Goal: Navigation & Orientation: Find specific page/section

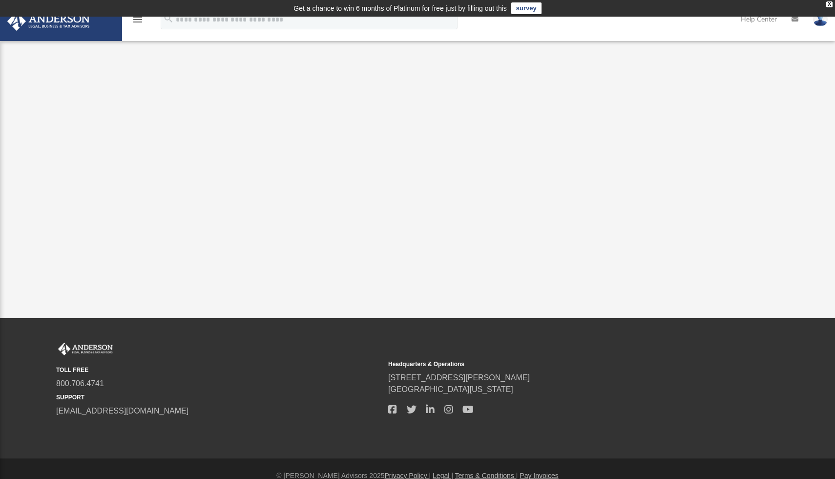
click at [531, 8] on link "survey" at bounding box center [527, 8] width 30 height 12
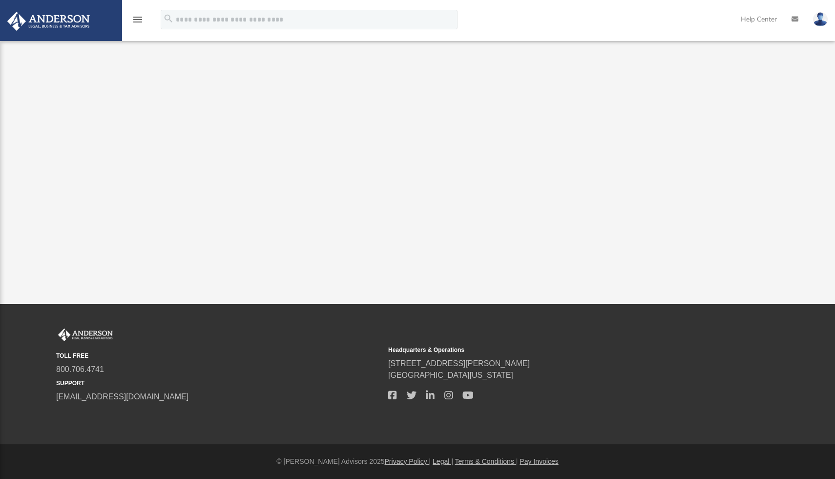
click at [138, 22] on icon "menu" at bounding box center [138, 20] width 12 height 12
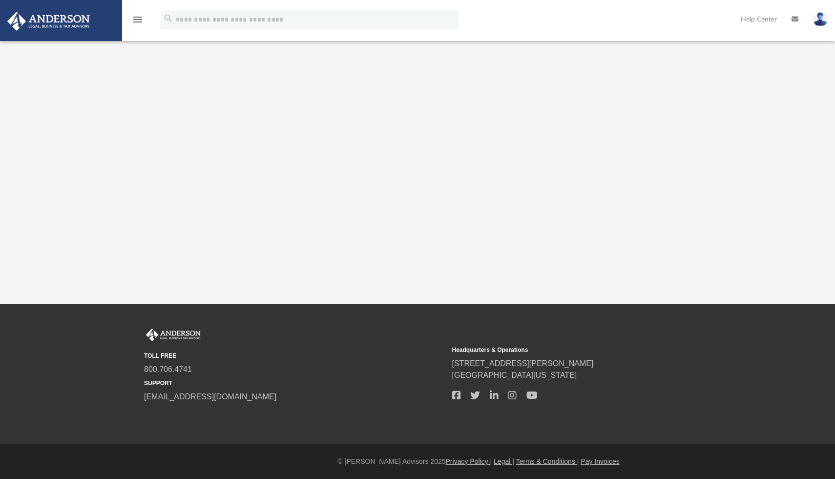
click at [75, 19] on img at bounding box center [48, 21] width 88 height 19
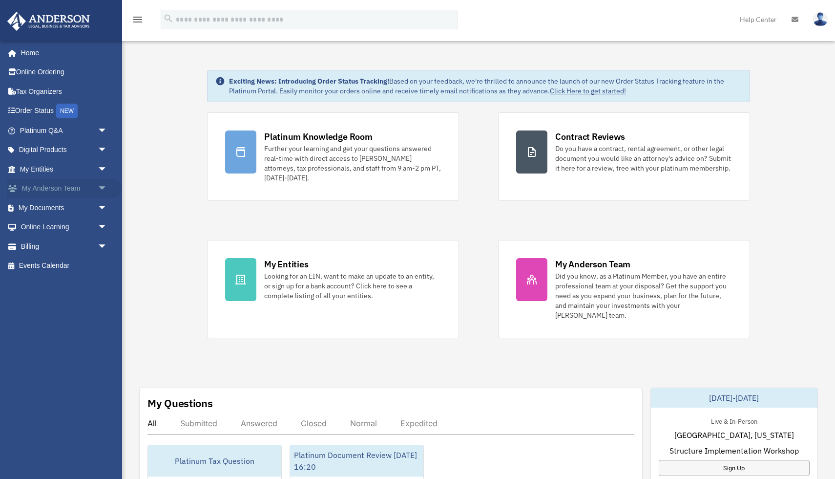
click at [61, 189] on link "My [PERSON_NAME] Team arrow_drop_down" at bounding box center [64, 189] width 115 height 20
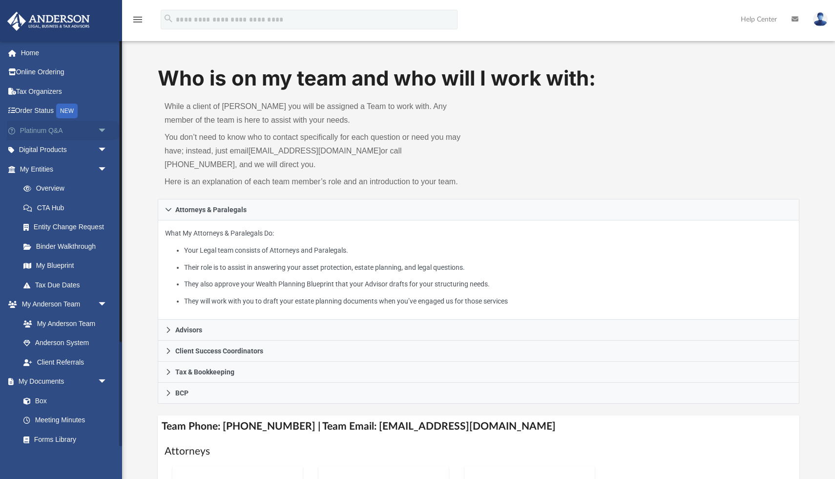
click at [98, 128] on span "arrow_drop_down" at bounding box center [108, 131] width 20 height 20
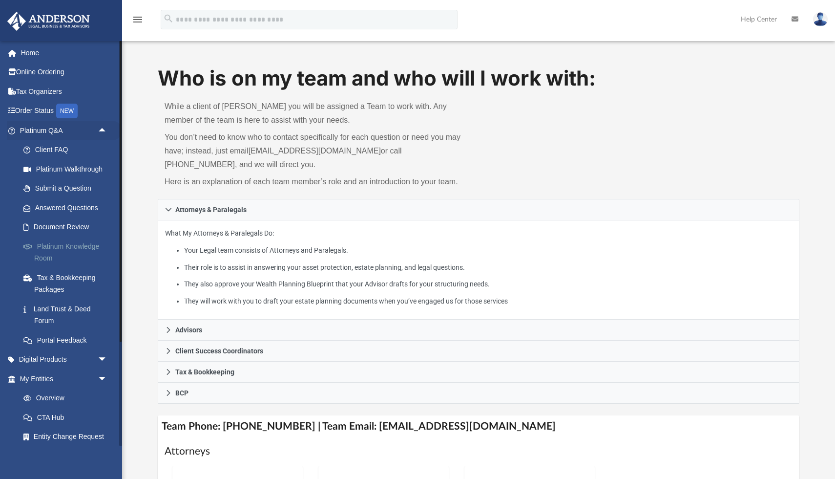
click at [86, 247] on link "Platinum Knowledge Room" at bounding box center [68, 251] width 108 height 31
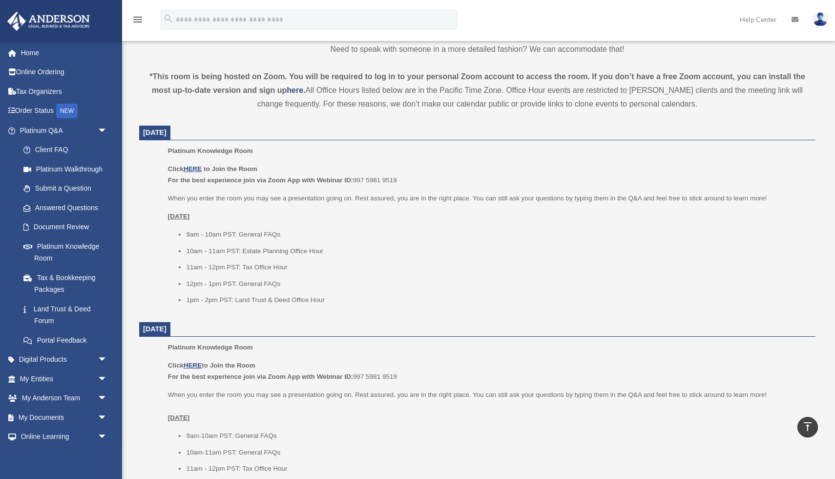
scroll to position [303, 0]
click at [194, 169] on u "HERE" at bounding box center [193, 169] width 18 height 7
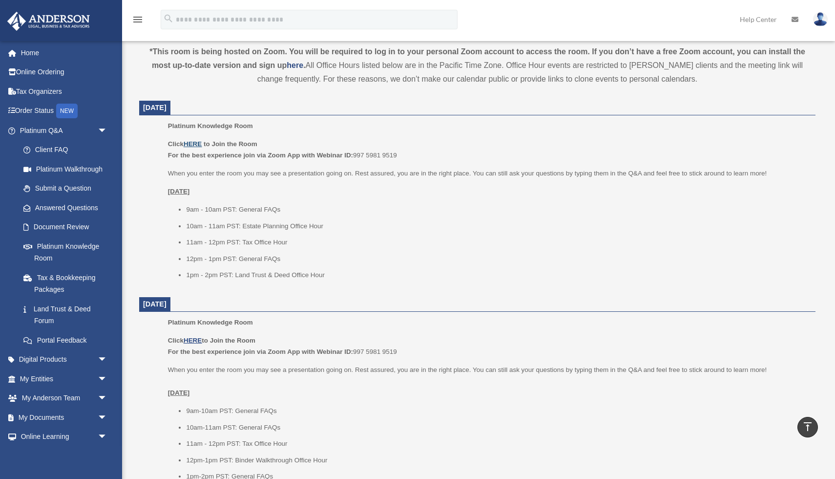
scroll to position [311, 0]
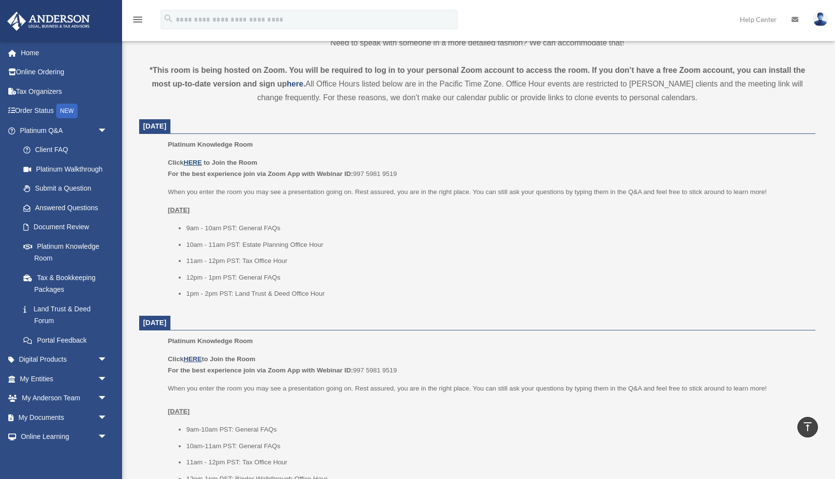
click at [192, 161] on u "HERE" at bounding box center [193, 162] width 18 height 7
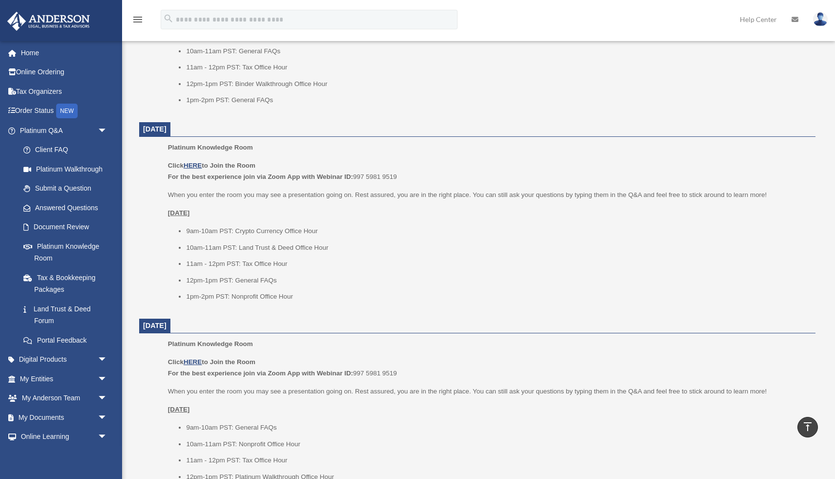
scroll to position [1074, 0]
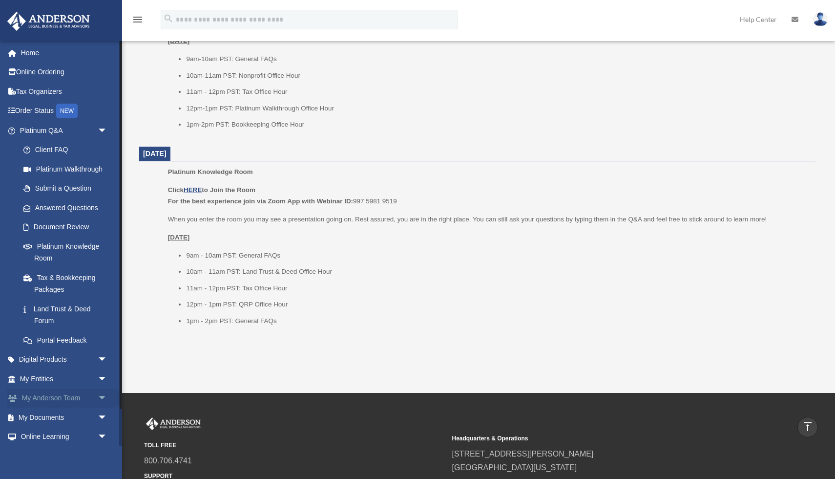
click at [62, 398] on link "My [PERSON_NAME] Team arrow_drop_down" at bounding box center [64, 398] width 115 height 20
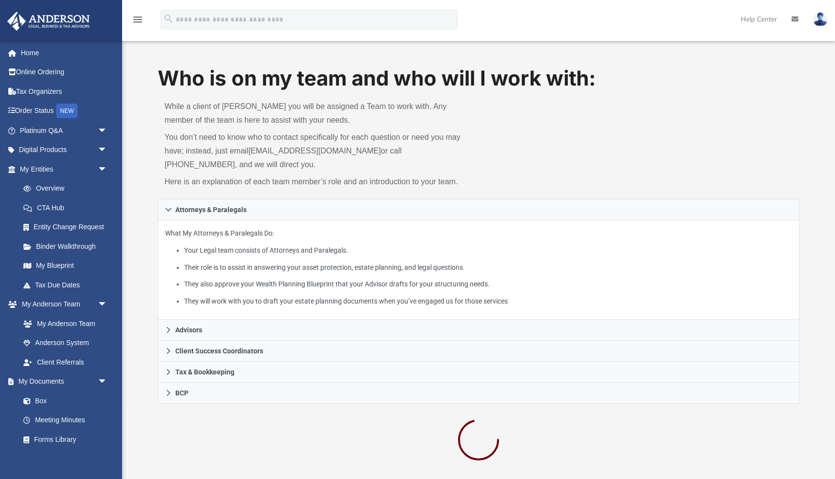
scroll to position [9, 0]
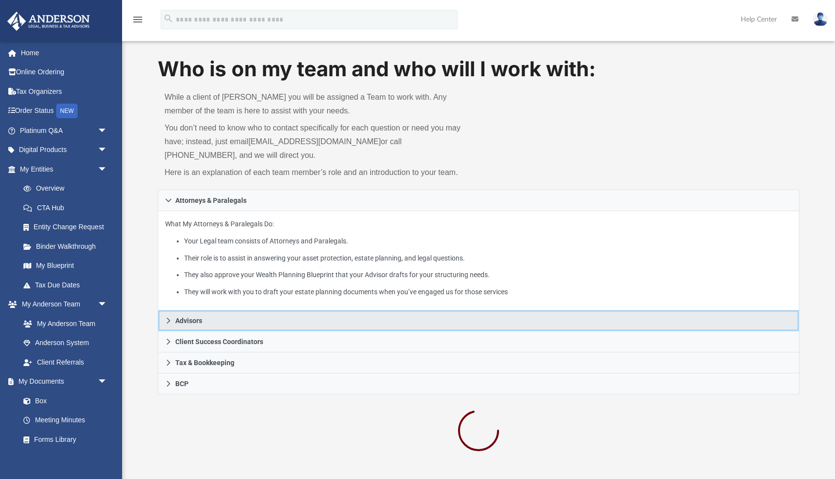
click at [200, 321] on span "Advisors" at bounding box center [188, 320] width 27 height 7
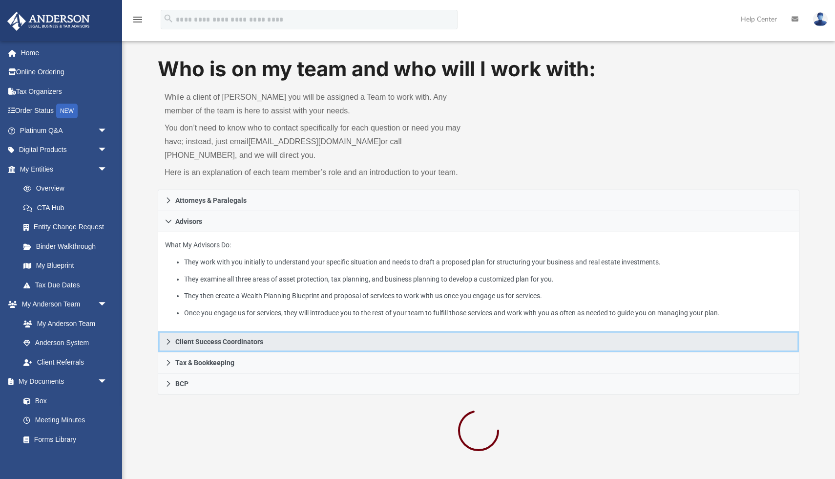
click at [258, 343] on span "Client Success Coordinators" at bounding box center [219, 341] width 88 height 7
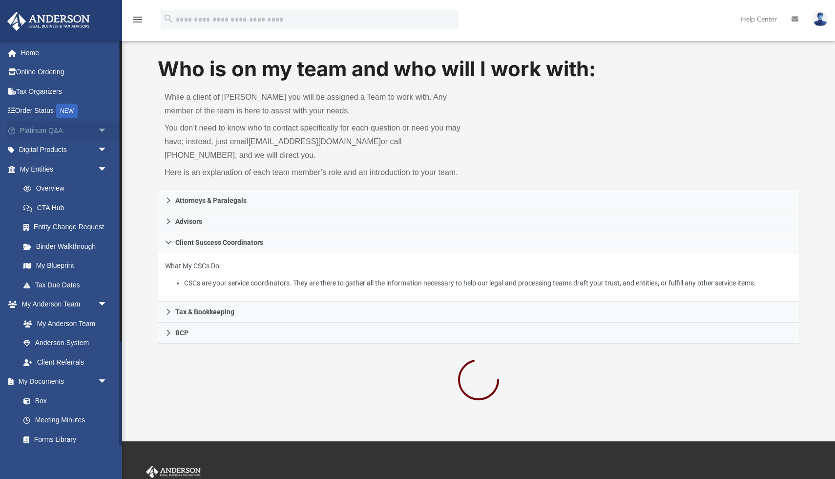
click at [101, 131] on span "arrow_drop_down" at bounding box center [108, 131] width 20 height 20
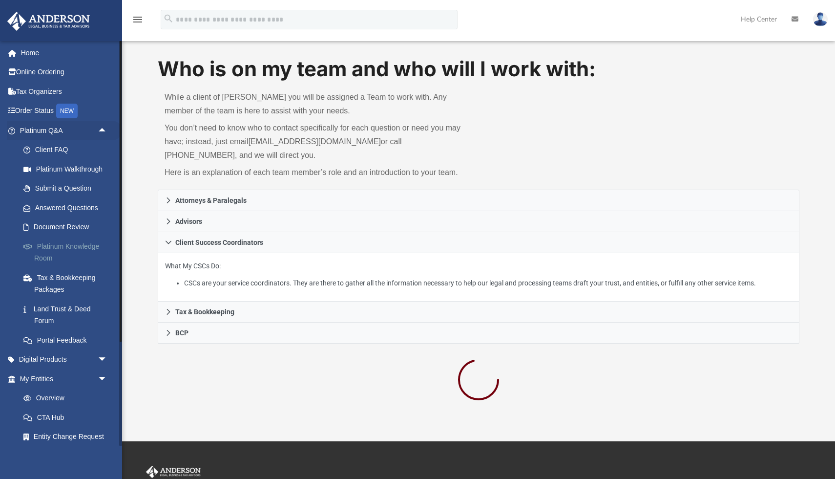
click at [75, 245] on link "Platinum Knowledge Room" at bounding box center [68, 251] width 108 height 31
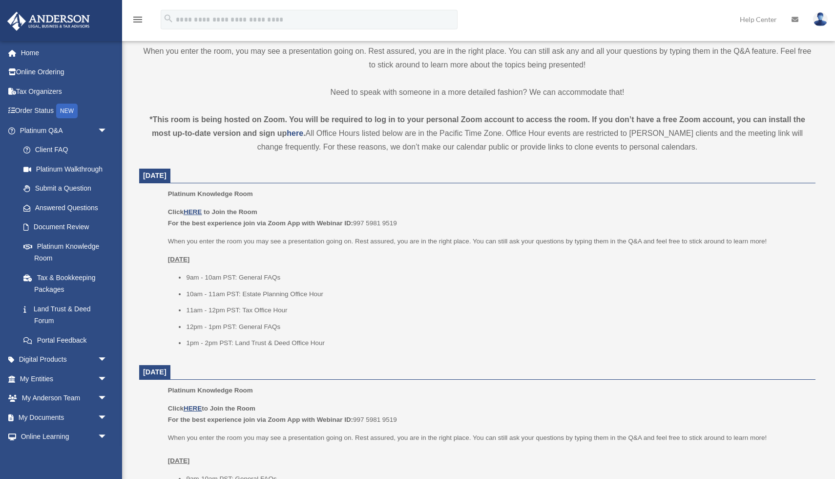
scroll to position [305, 0]
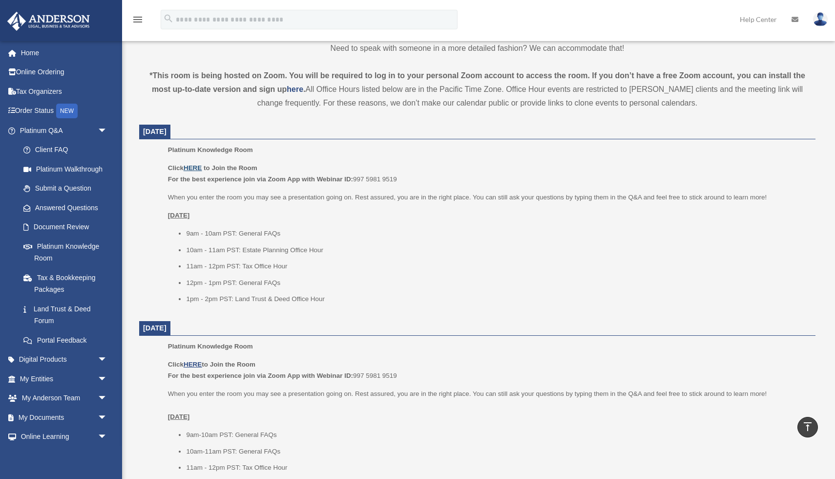
click at [196, 168] on u "HERE" at bounding box center [193, 167] width 18 height 7
click at [194, 167] on u "HERE" at bounding box center [193, 167] width 18 height 7
